Goal: Information Seeking & Learning: Learn about a topic

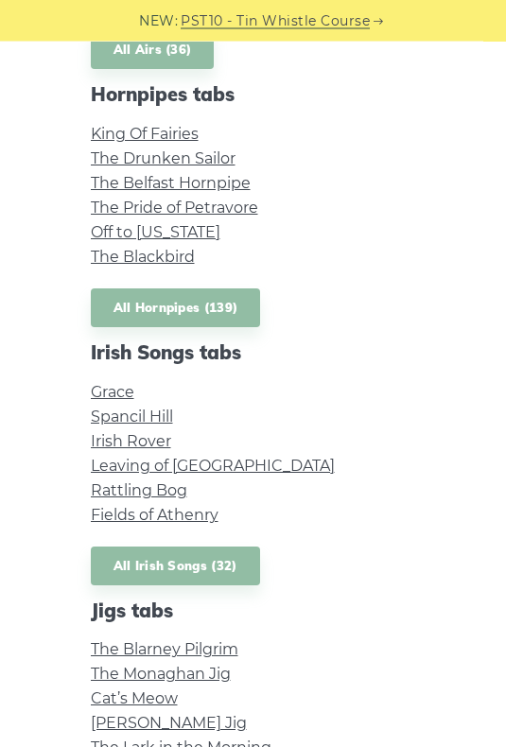
scroll to position [1291, 0]
click at [173, 257] on link "The Blackbird" at bounding box center [143, 257] width 104 height 18
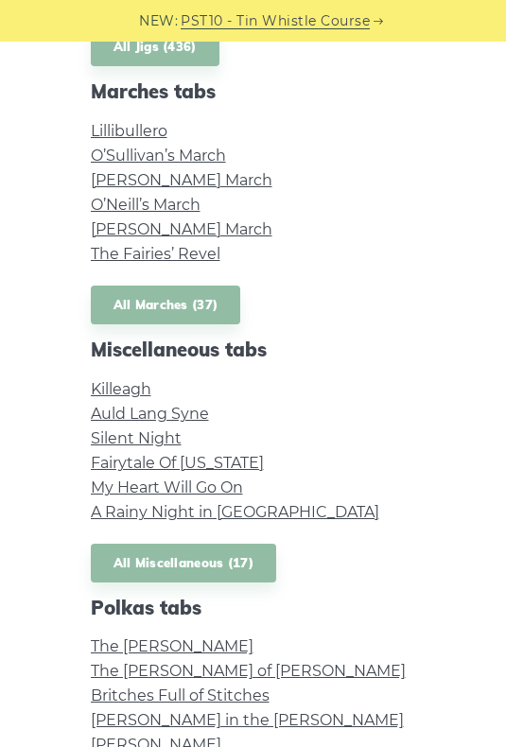
scroll to position [2072, 0]
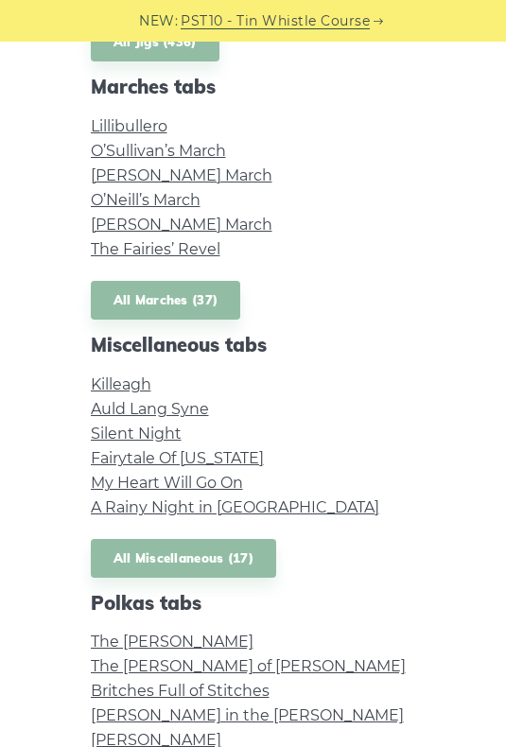
click at [193, 548] on link "All Miscellaneous (17)" at bounding box center [184, 558] width 186 height 39
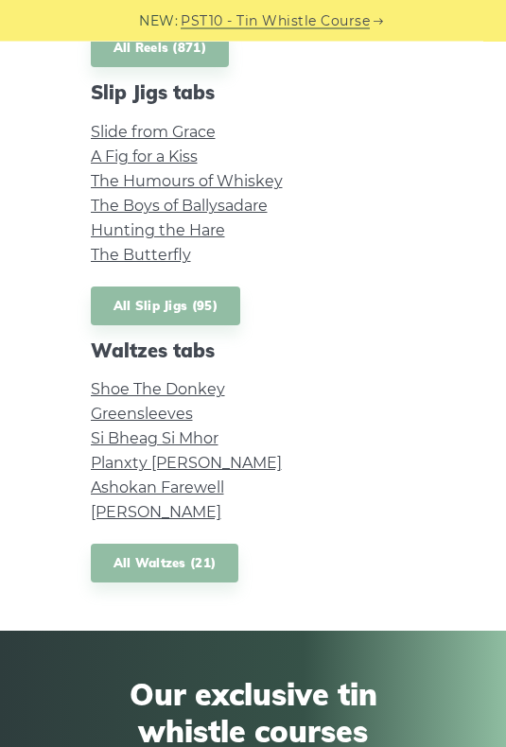
scroll to position [3098, 0]
click at [195, 569] on link "All Waltzes (21)" at bounding box center [165, 563] width 148 height 39
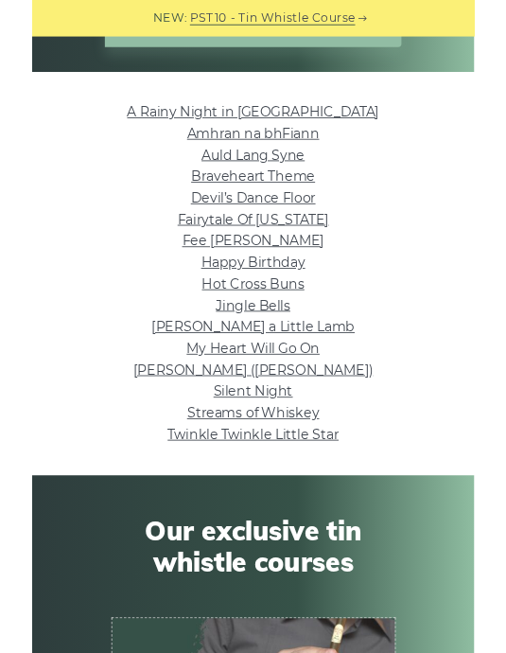
scroll to position [409, 0]
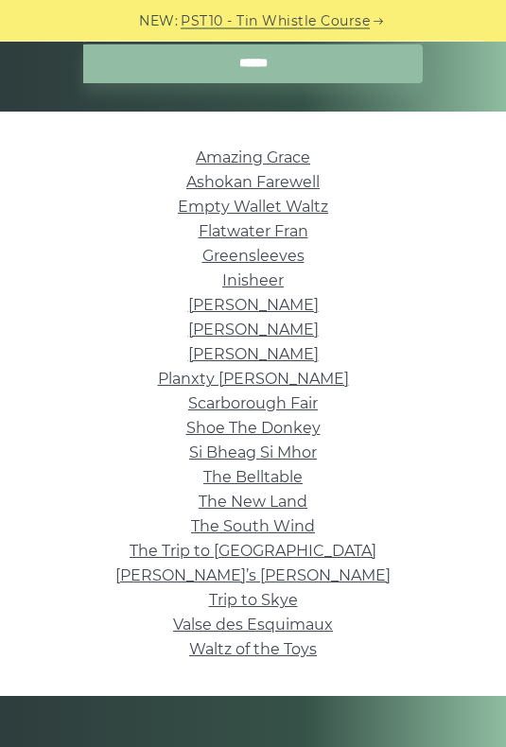
scroll to position [325, 0]
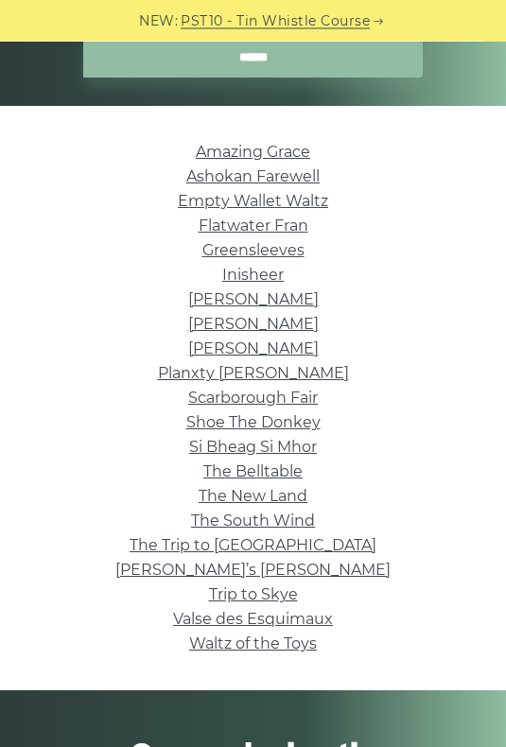
click at [313, 392] on link "Scarborough Fair" at bounding box center [253, 399] width 130 height 18
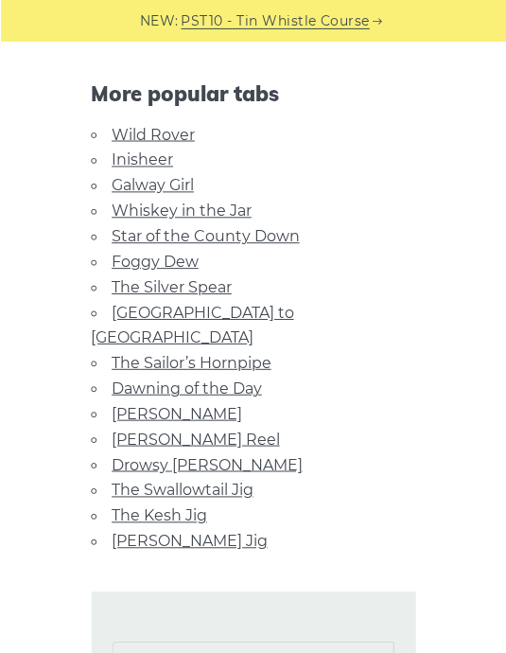
scroll to position [673, 0]
click at [249, 305] on link "Rocky Road to Dublin" at bounding box center [192, 325] width 203 height 43
click at [236, 304] on link "Rocky Road to Dublin" at bounding box center [192, 325] width 203 height 43
click at [174, 128] on link "Wild Rover" at bounding box center [153, 134] width 83 height 18
click at [267, 478] on li "The Swallowtail Jig" at bounding box center [253, 491] width 325 height 26
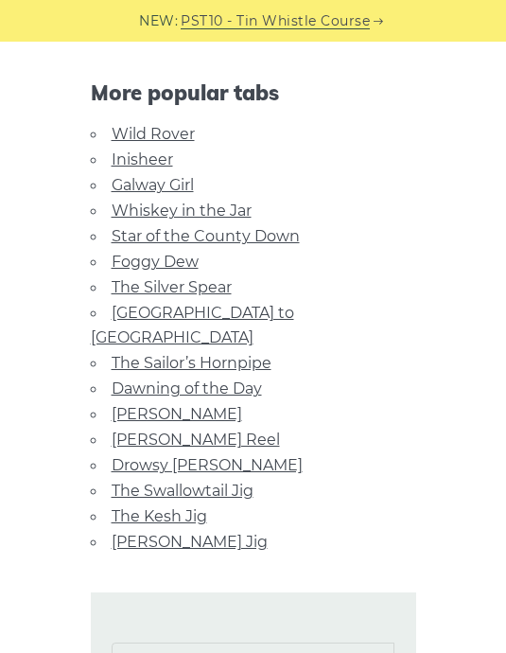
click at [156, 252] on link "Foggy Dew" at bounding box center [155, 261] width 87 height 18
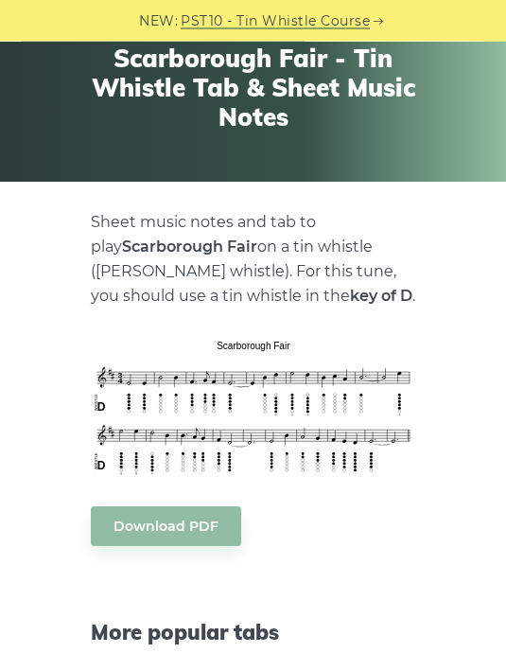
scroll to position [0, 0]
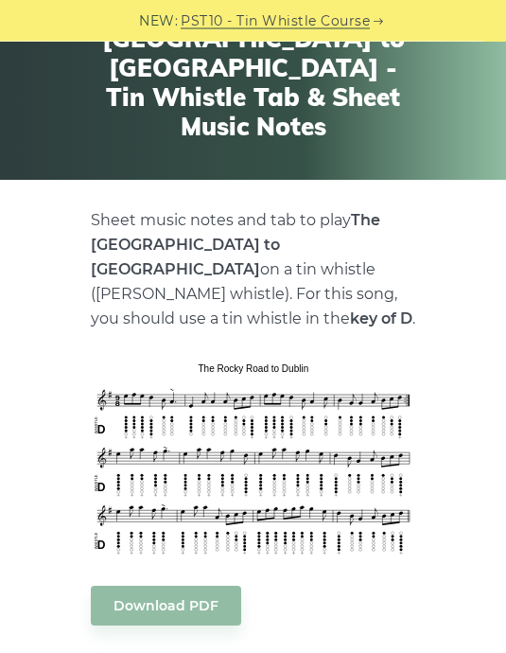
scroll to position [135, 0]
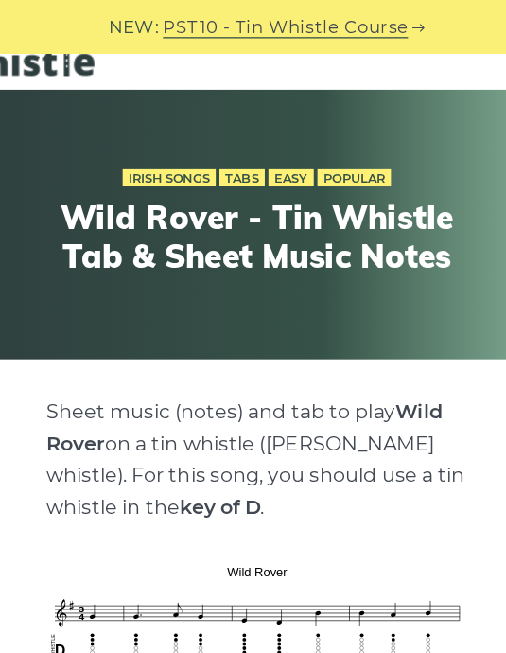
scroll to position [22, 0]
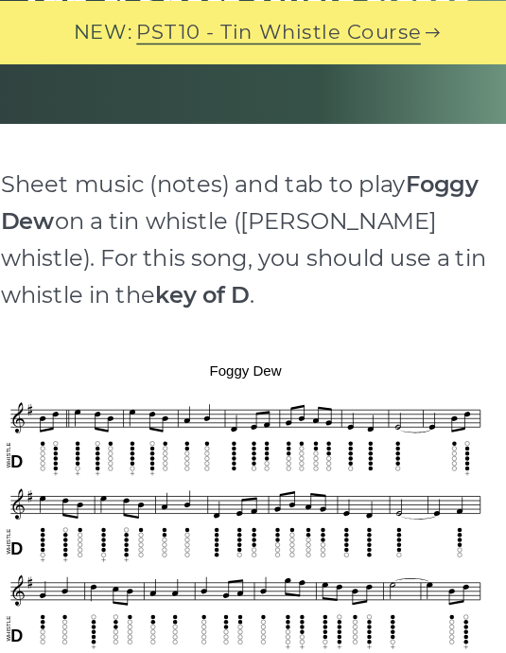
scroll to position [220, 0]
